Goal: Task Accomplishment & Management: Manage account settings

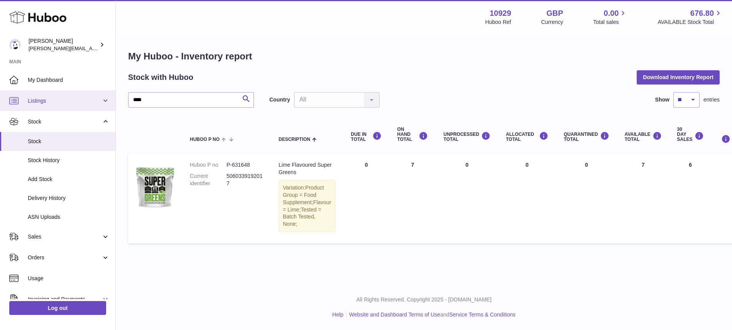
drag, startPoint x: 0, startPoint y: 0, endPoint x: 78, endPoint y: 98, distance: 125.0
click at [78, 98] on div "Huboo Thomas Potter thomas@otesports.co.uk Main My Dashboard Listings Not with …" at bounding box center [366, 165] width 732 height 330
type input "***"
click at [245, 100] on icon "submit" at bounding box center [246, 99] width 9 height 10
click at [84, 146] on link "Stock" at bounding box center [57, 141] width 115 height 19
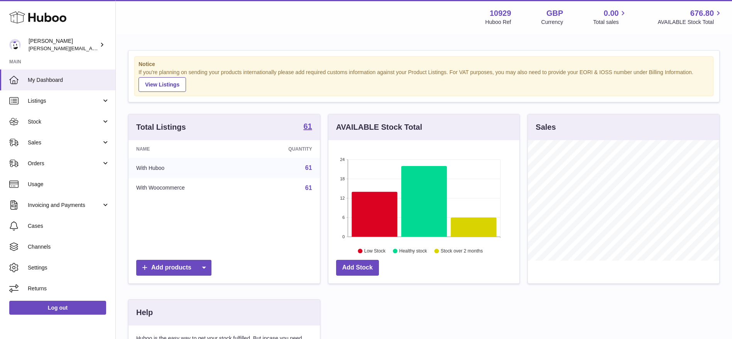
scroll to position [120, 191]
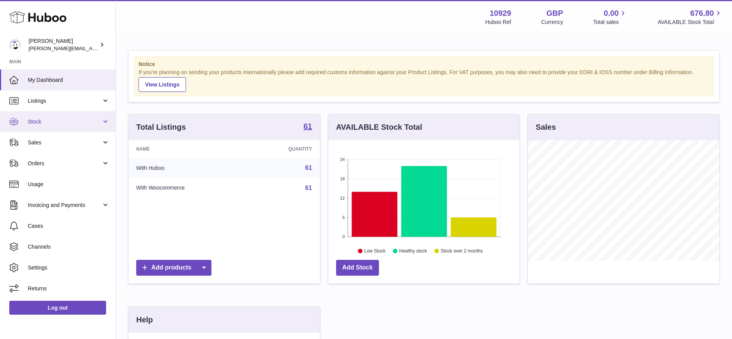
click at [45, 128] on link "Stock" at bounding box center [57, 121] width 115 height 21
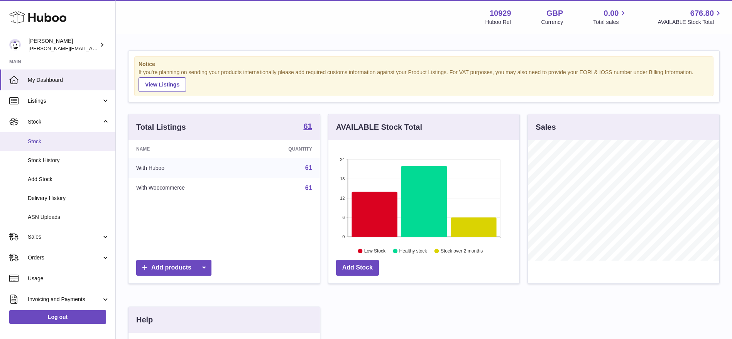
click at [45, 138] on span "Stock" at bounding box center [69, 141] width 82 height 7
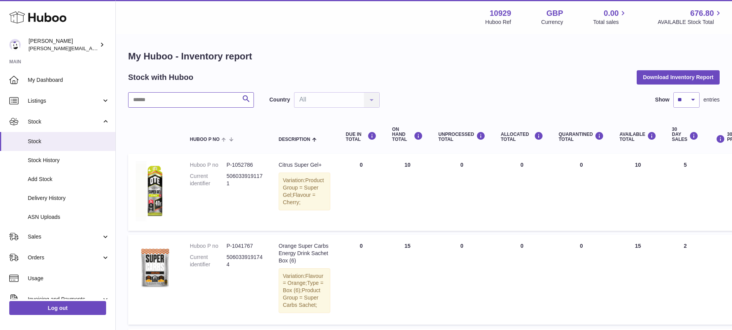
click at [160, 100] on input "text" at bounding box center [191, 99] width 126 height 15
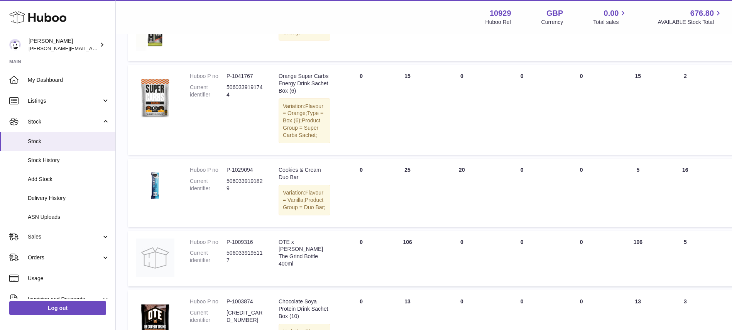
scroll to position [173, 0]
